Goal: Download file/media

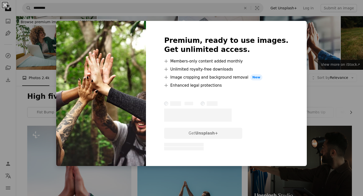
scroll to position [487, 0]
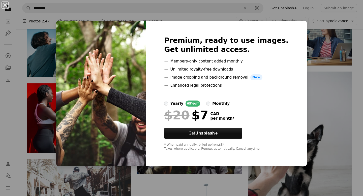
click at [332, 127] on div "An X shape Premium, ready to use images. Get unlimited access. A plus sign Memb…" at bounding box center [181, 98] width 363 height 196
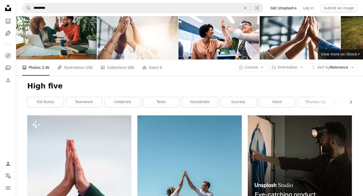
scroll to position [11, 0]
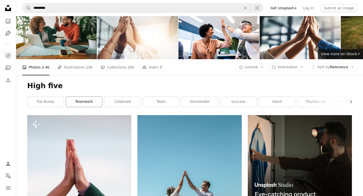
click at [89, 102] on link "teamwork" at bounding box center [84, 102] width 36 height 10
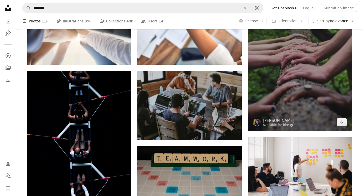
scroll to position [296, 0]
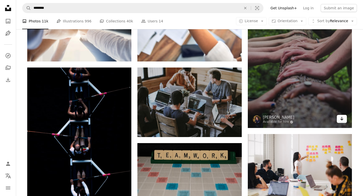
click at [345, 118] on link "Arrow pointing down" at bounding box center [342, 119] width 10 height 8
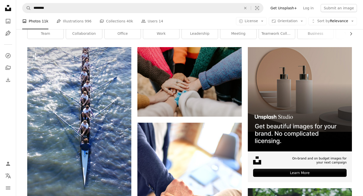
scroll to position [75, 0]
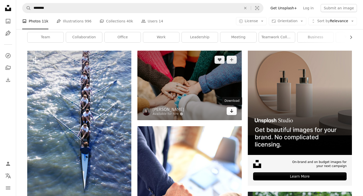
click at [232, 112] on icon "Arrow pointing down" at bounding box center [232, 111] width 4 height 6
